Goal: Task Accomplishment & Management: Use online tool/utility

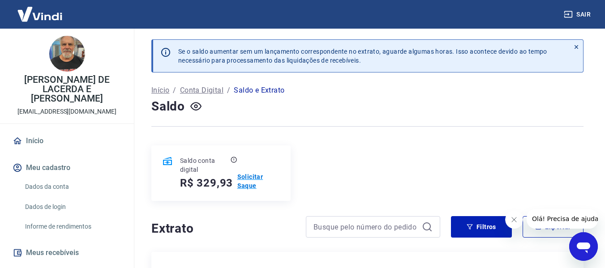
click at [248, 181] on p "Solicitar Saque" at bounding box center [258, 181] width 43 height 18
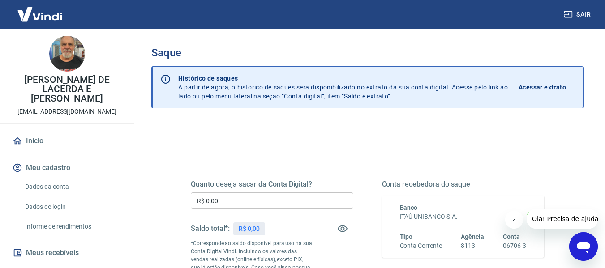
click at [244, 206] on input "R$ 0,00" at bounding box center [272, 201] width 163 height 17
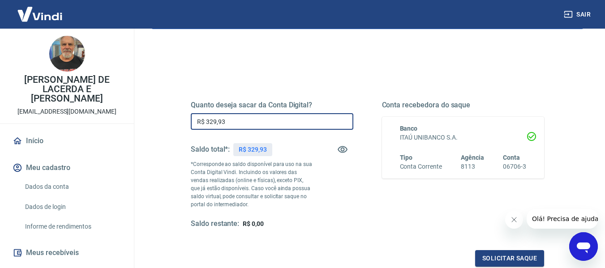
scroll to position [90, 0]
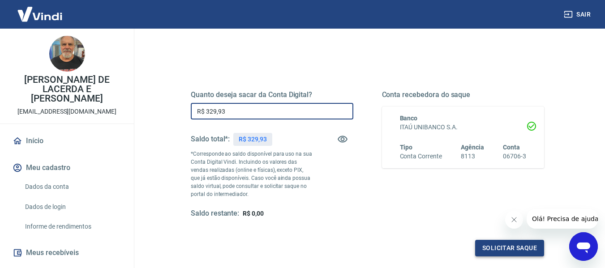
type input "R$ 329,93"
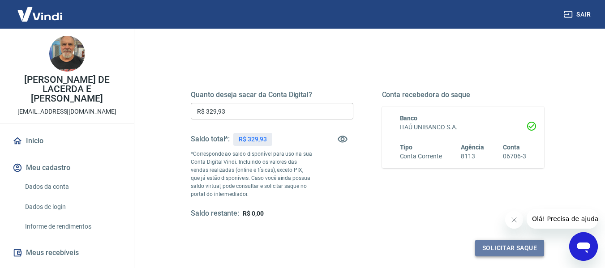
click at [496, 245] on button "Solicitar saque" at bounding box center [509, 248] width 69 height 17
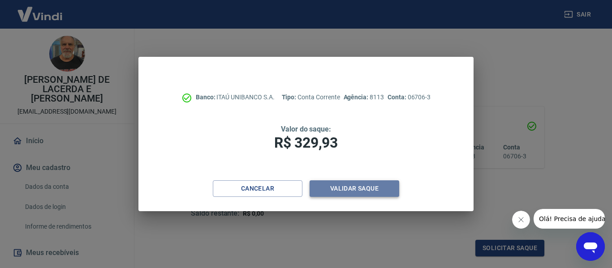
click at [337, 189] on button "Validar saque" at bounding box center [355, 189] width 90 height 17
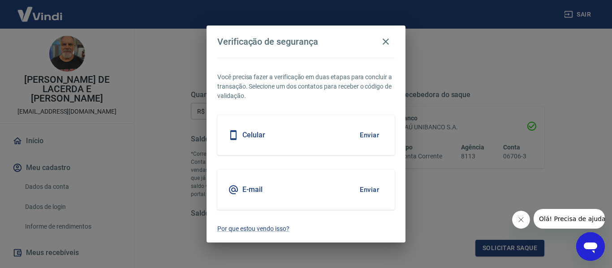
click at [374, 189] on button "Enviar" at bounding box center [369, 190] width 29 height 19
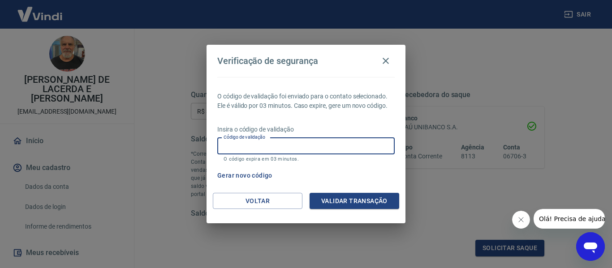
click at [332, 144] on input "Código de validação" at bounding box center [305, 146] width 177 height 17
type input "703052"
click at [353, 195] on button "Validar transação" at bounding box center [355, 201] width 90 height 17
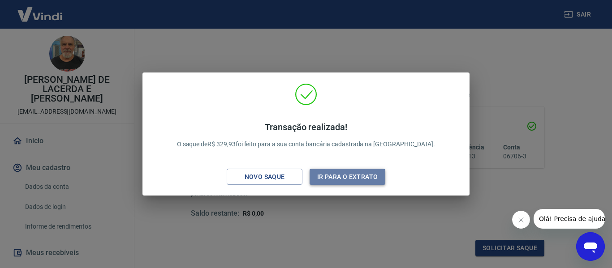
click at [362, 174] on button "Ir para o extrato" at bounding box center [348, 177] width 76 height 17
